Goal: Check status: Check status

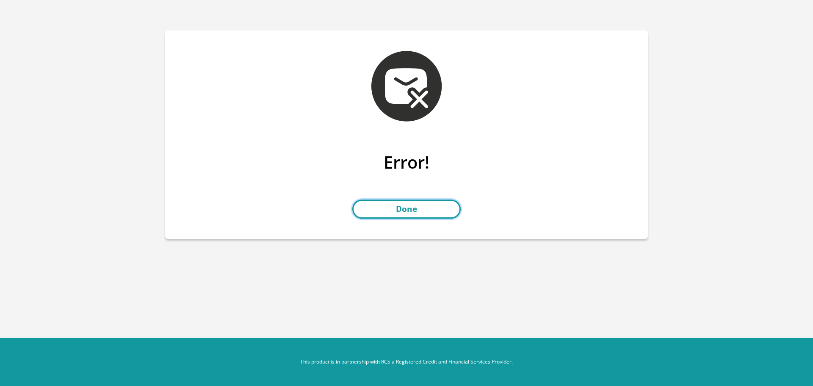
click at [435, 204] on link "Done" at bounding box center [406, 209] width 108 height 19
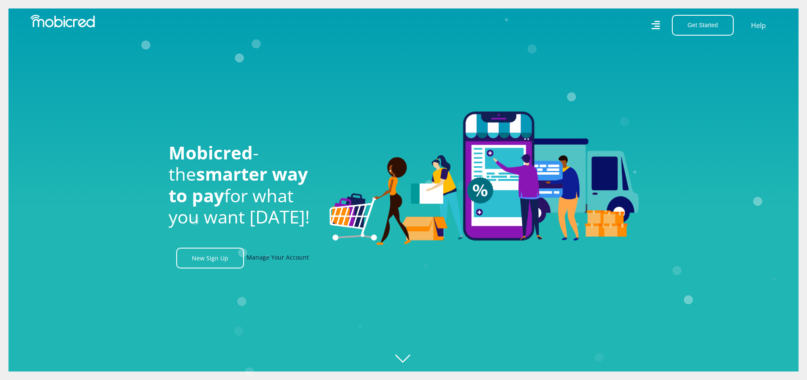
click at [269, 261] on link "Manage Your Account" at bounding box center [278, 257] width 62 height 21
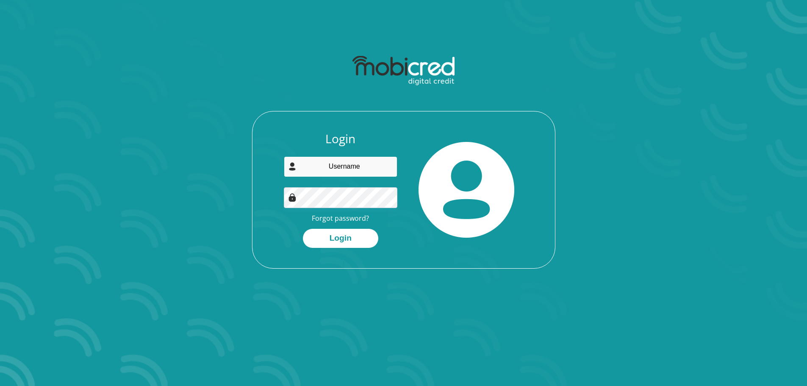
click at [357, 168] on input "email" at bounding box center [341, 166] width 114 height 21
type input "[EMAIL_ADDRESS][DOMAIN_NAME]"
click at [303, 229] on button "Login" at bounding box center [340, 238] width 75 height 19
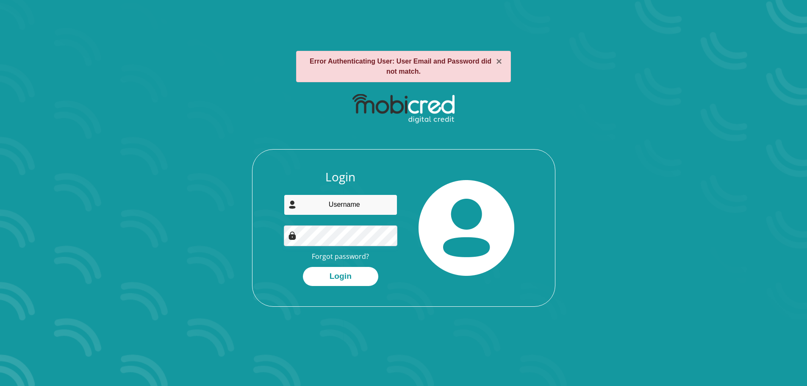
click at [351, 208] on input "email" at bounding box center [341, 204] width 114 height 21
type input "[EMAIL_ADDRESS][DOMAIN_NAME]"
drag, startPoint x: 327, startPoint y: 279, endPoint x: 508, endPoint y: 280, distance: 181.3
click at [327, 280] on button "Login" at bounding box center [340, 276] width 75 height 19
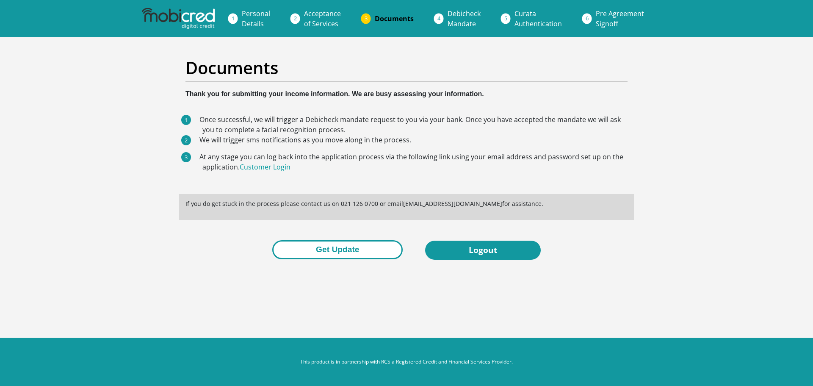
click at [335, 257] on button "Get Update" at bounding box center [337, 249] width 130 height 19
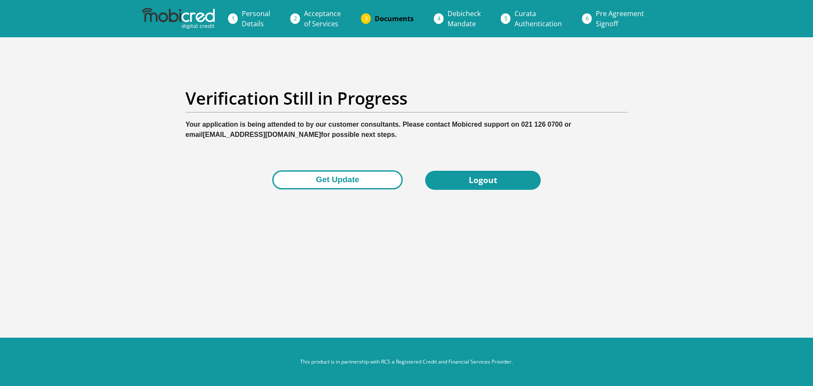
click at [345, 180] on button "Get Update" at bounding box center [337, 179] width 130 height 19
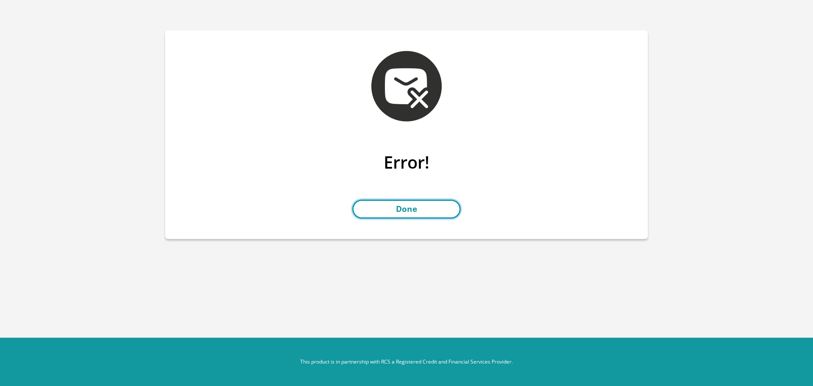
click at [408, 211] on link "Done" at bounding box center [406, 209] width 108 height 19
